Goal: Task Accomplishment & Management: Manage account settings

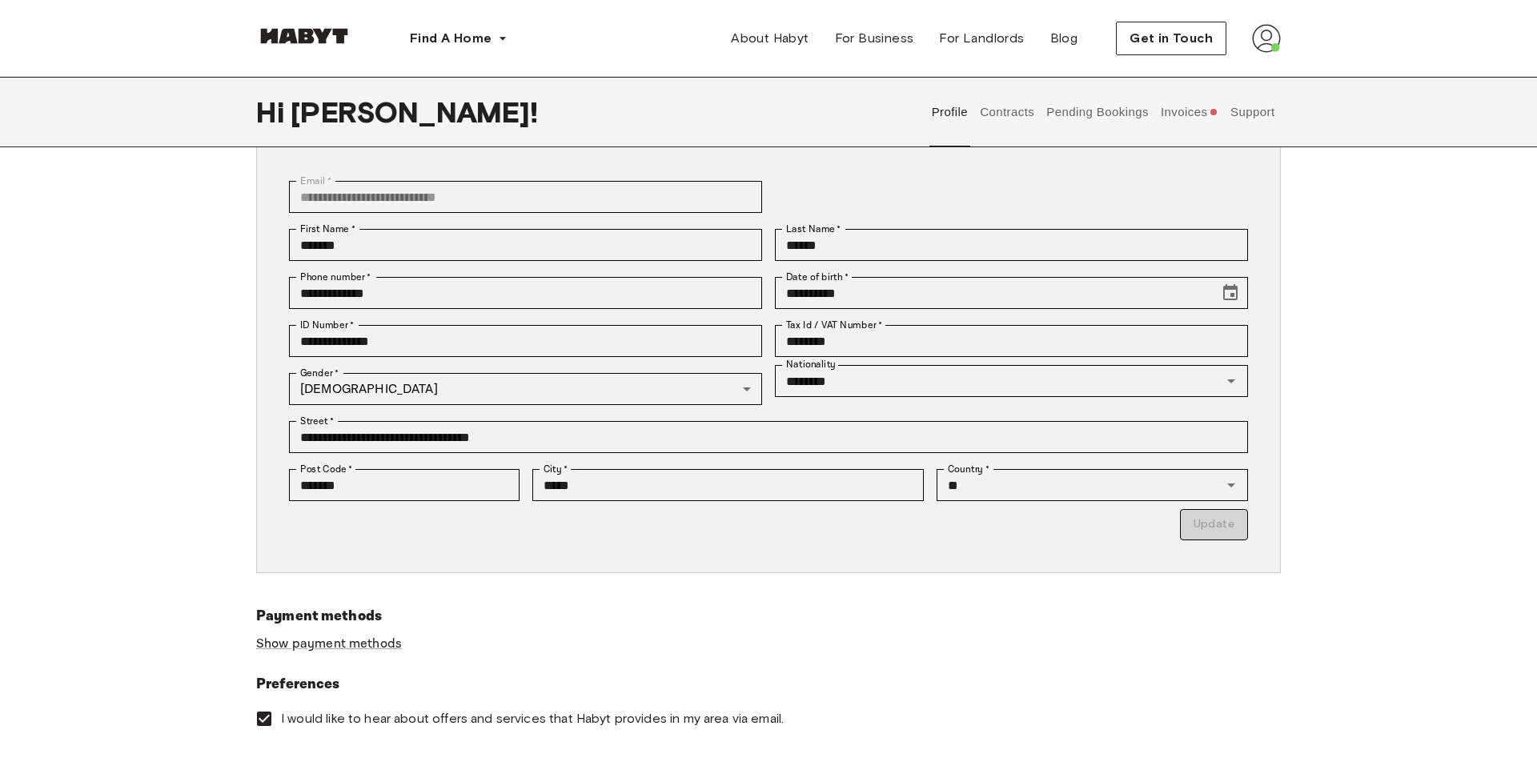
scroll to position [99, 0]
click at [329, 641] on link "Show payment methods" at bounding box center [329, 643] width 146 height 17
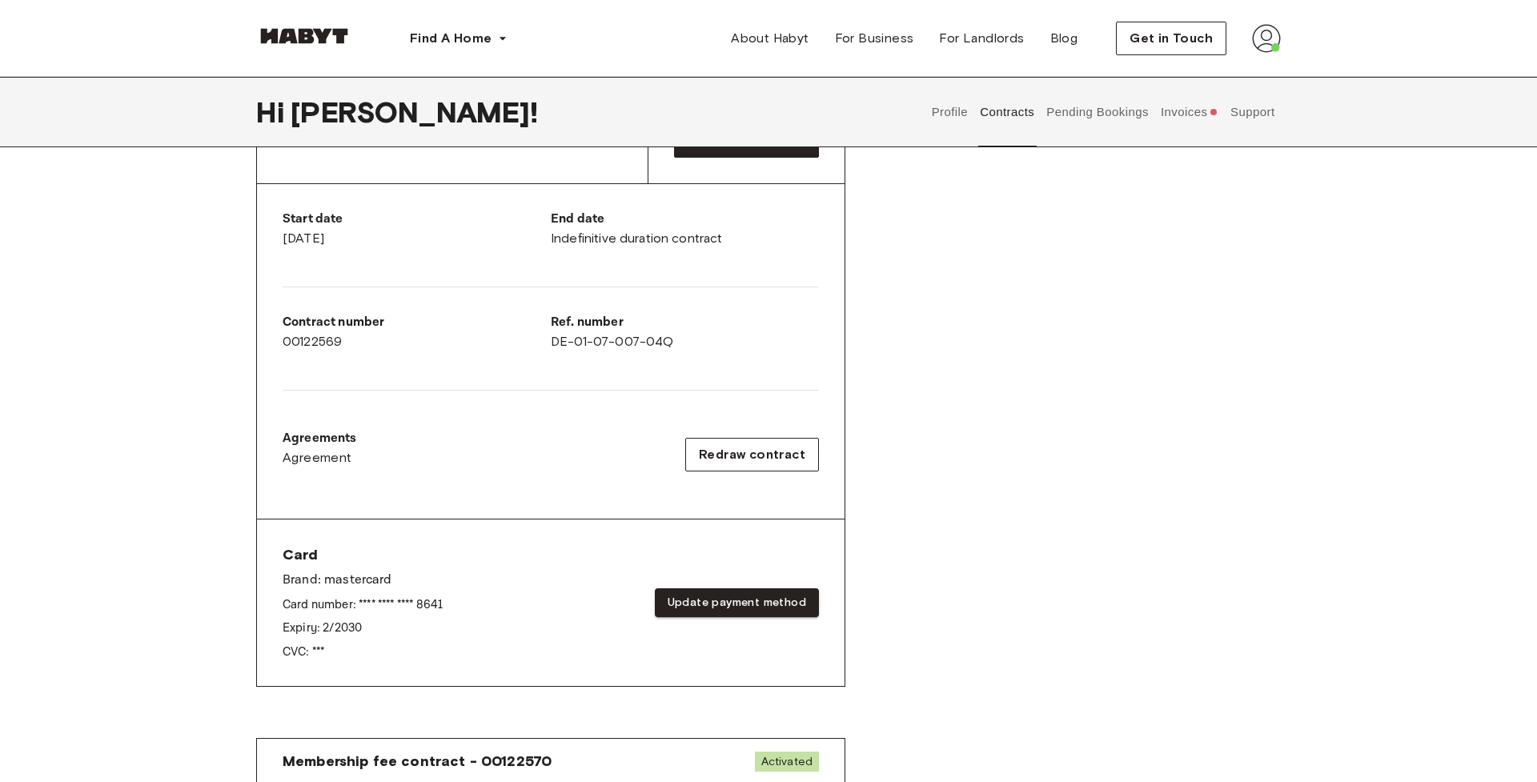
scroll to position [261, 0]
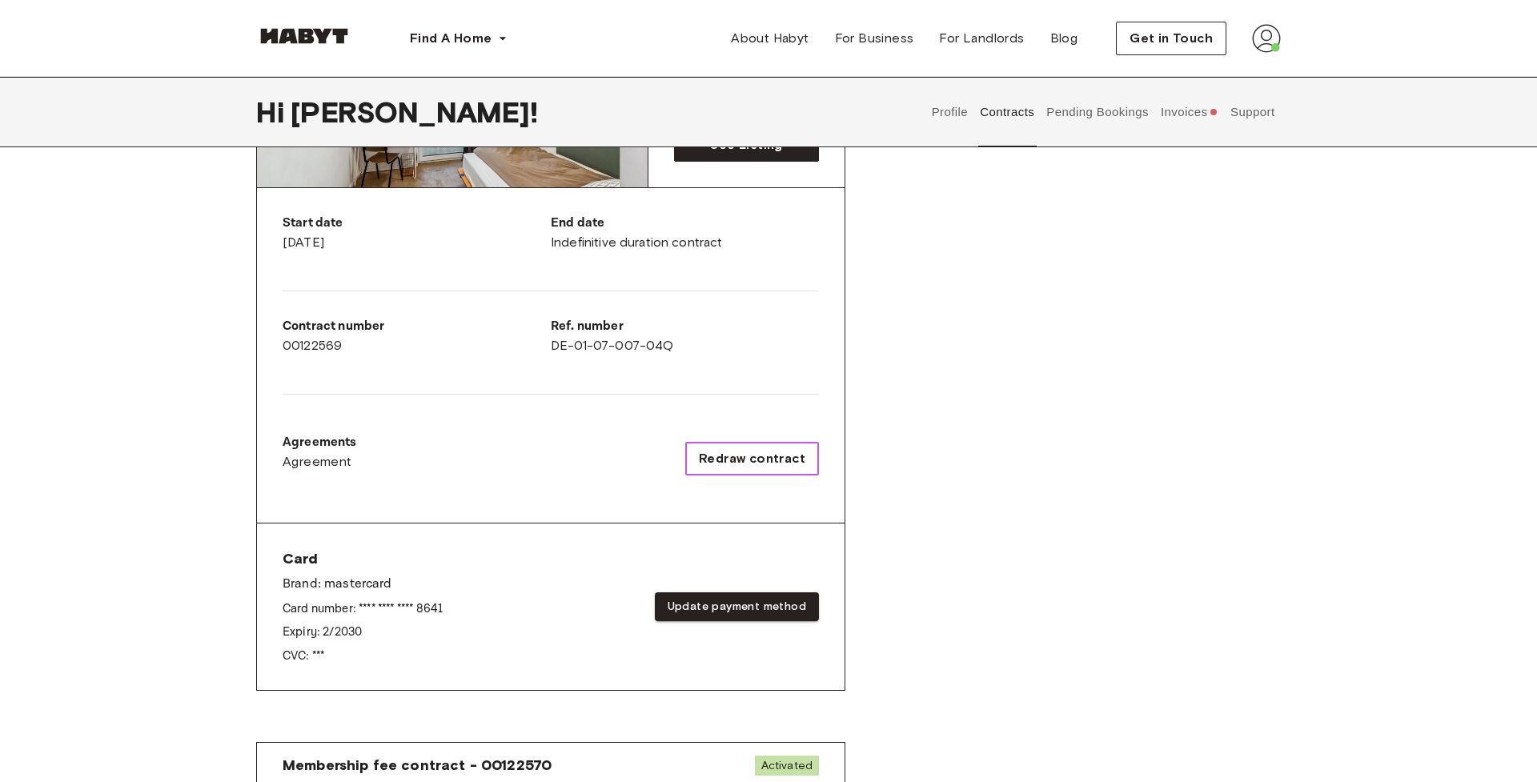
click at [717, 458] on span "Redraw contract" at bounding box center [752, 458] width 106 height 19
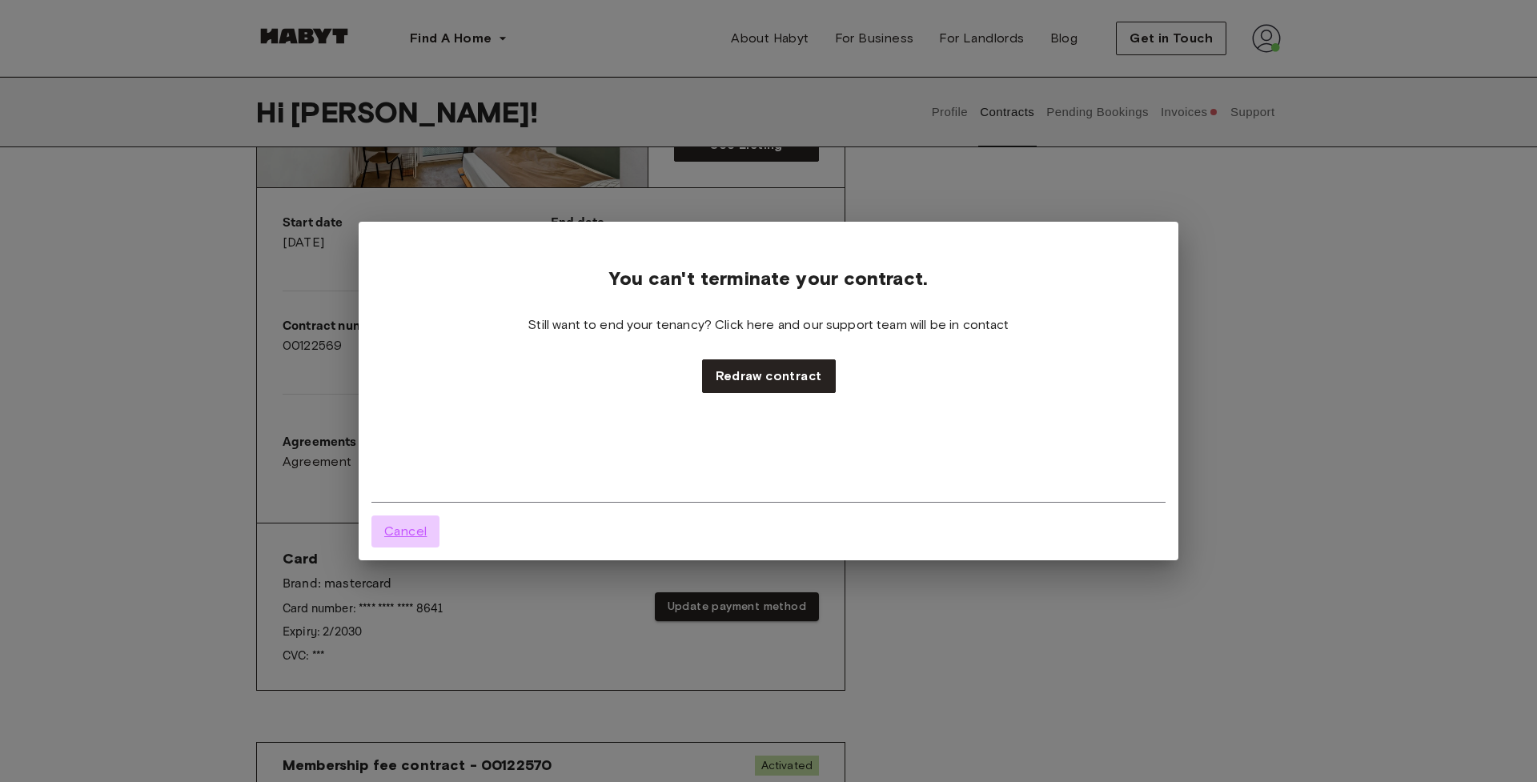
click at [401, 534] on span "Cancel" at bounding box center [405, 531] width 42 height 19
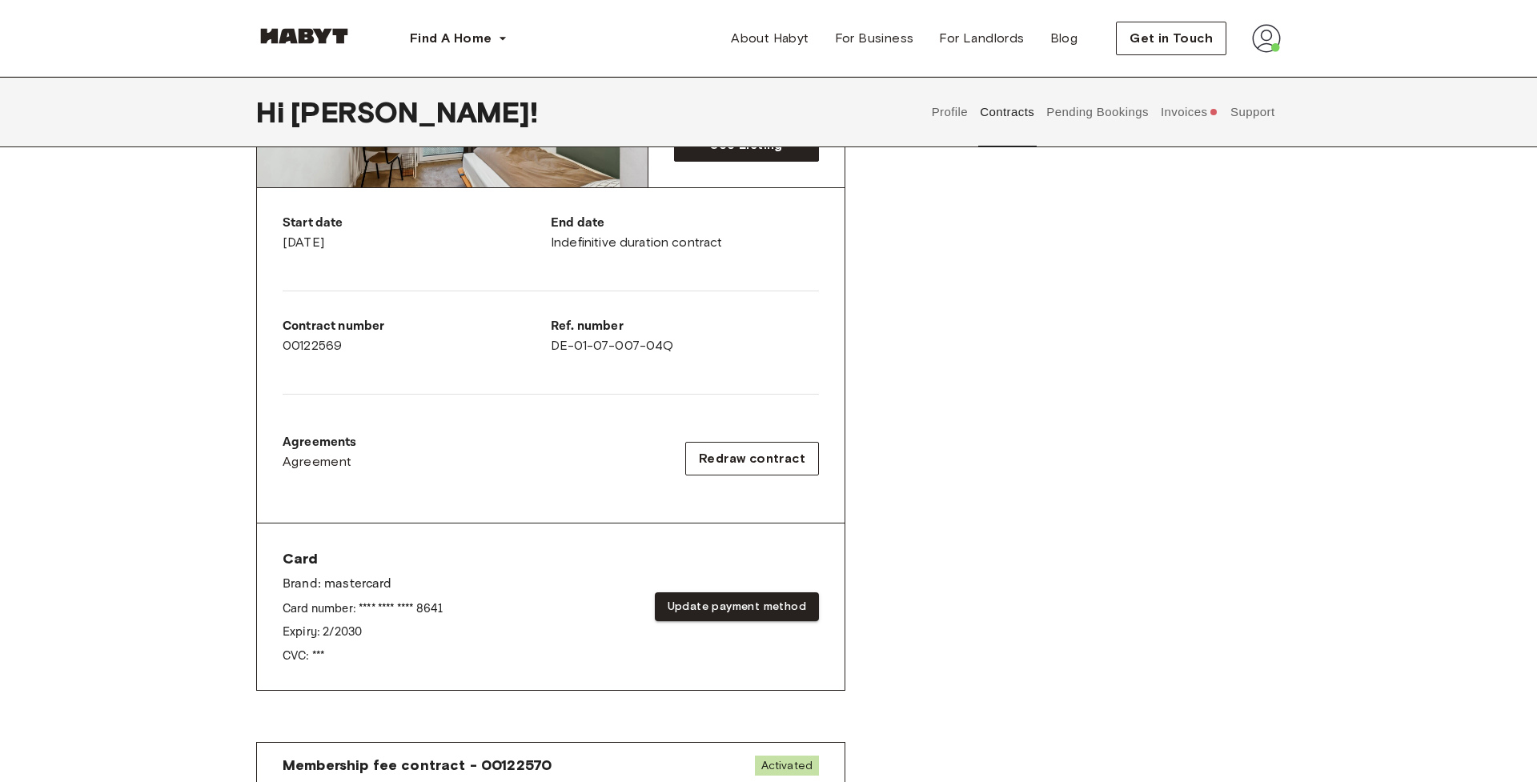
click at [601, 476] on div "Agreements Agreement Redraw contract" at bounding box center [551, 458] width 536 height 51
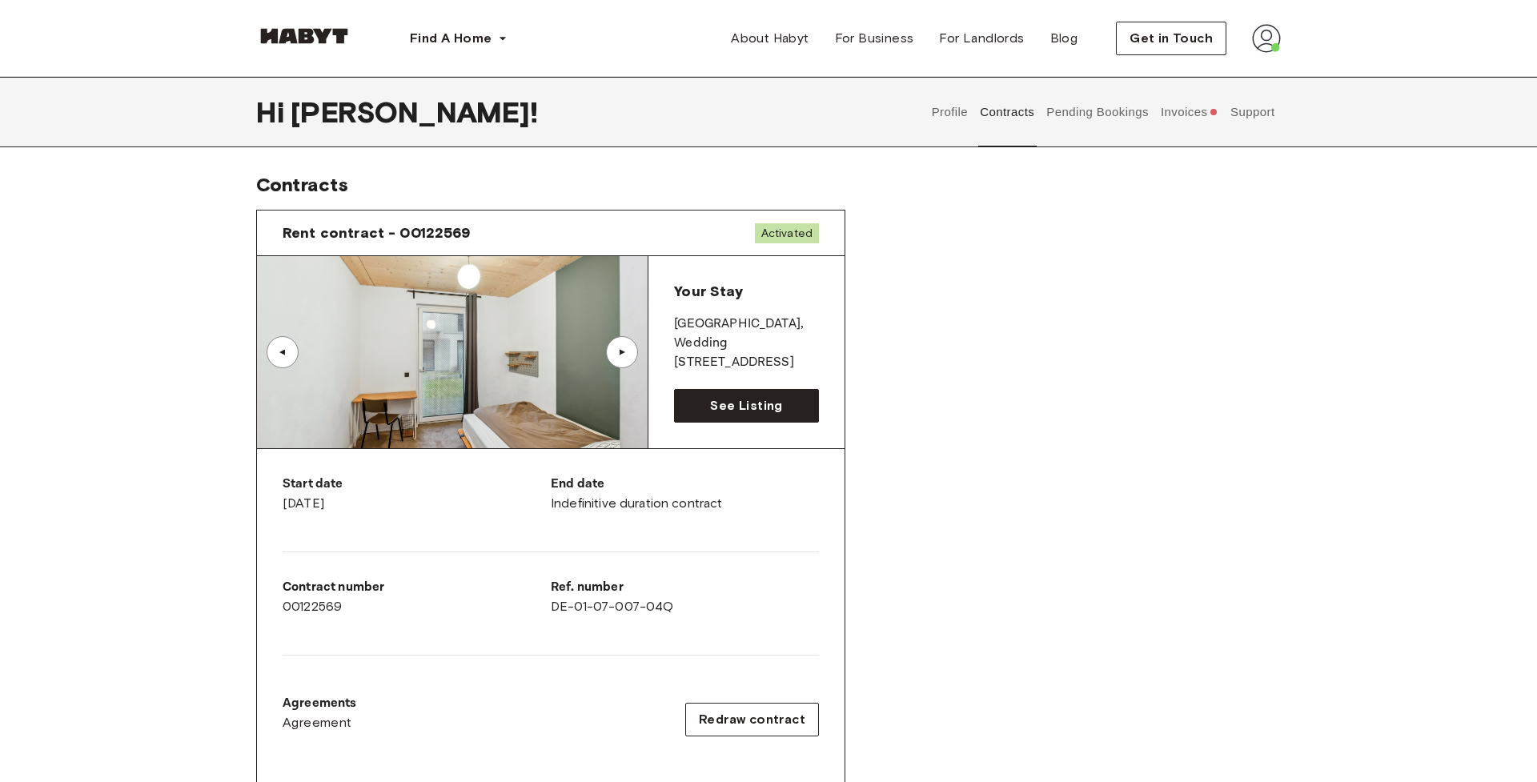
scroll to position [1, 0]
click at [1171, 116] on button "Invoices" at bounding box center [1189, 112] width 62 height 70
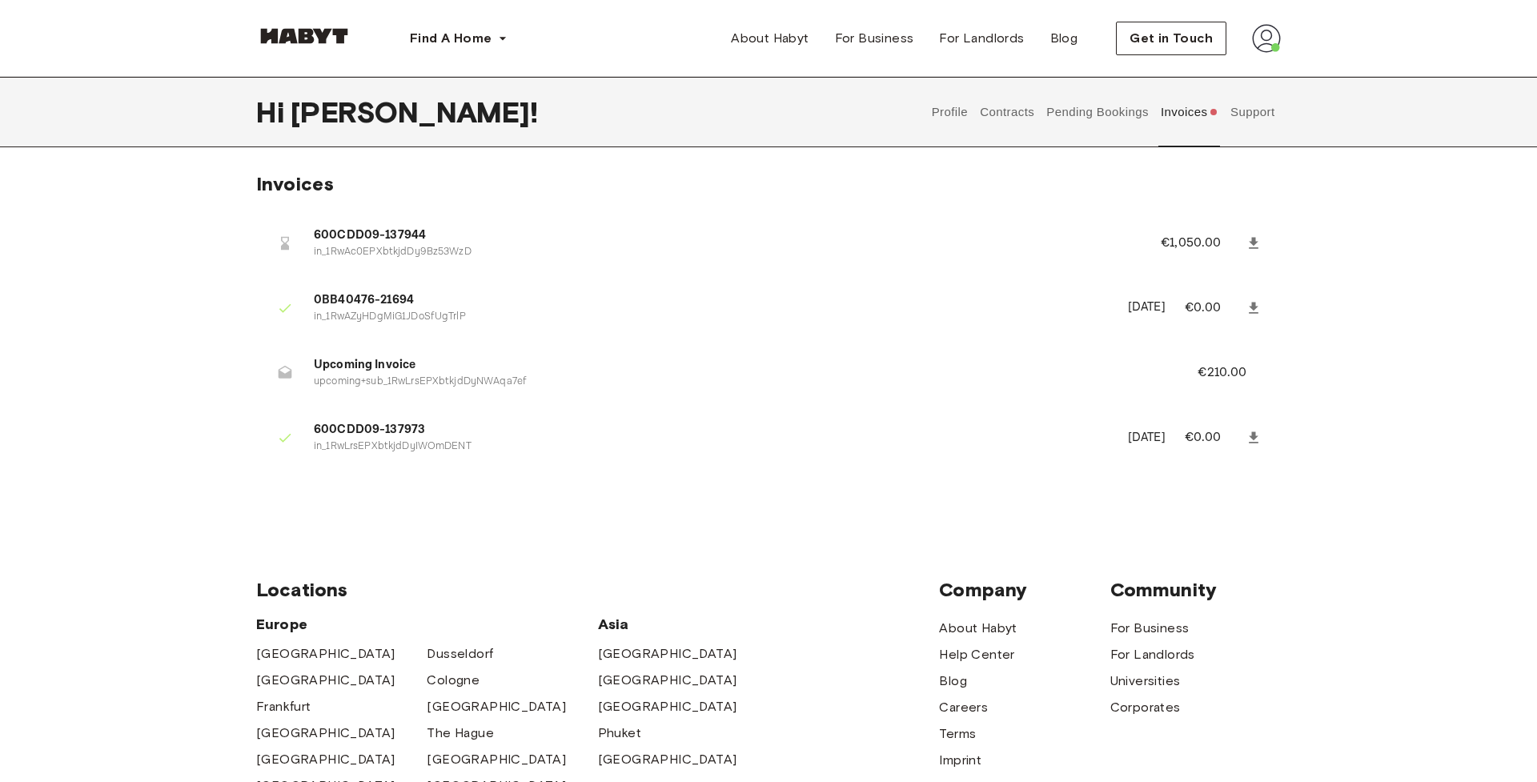
drag, startPoint x: 346, startPoint y: 234, endPoint x: 481, endPoint y: 231, distance: 135.3
click at [348, 233] on span "600CDD09-137944" at bounding box center [718, 236] width 809 height 18
click at [1261, 242] on icon at bounding box center [1254, 243] width 16 height 16
click at [395, 244] on span "600CDD09-137944" at bounding box center [718, 236] width 809 height 18
click at [1260, 246] on icon at bounding box center [1254, 244] width 16 height 16
